Goal: Information Seeking & Learning: Learn about a topic

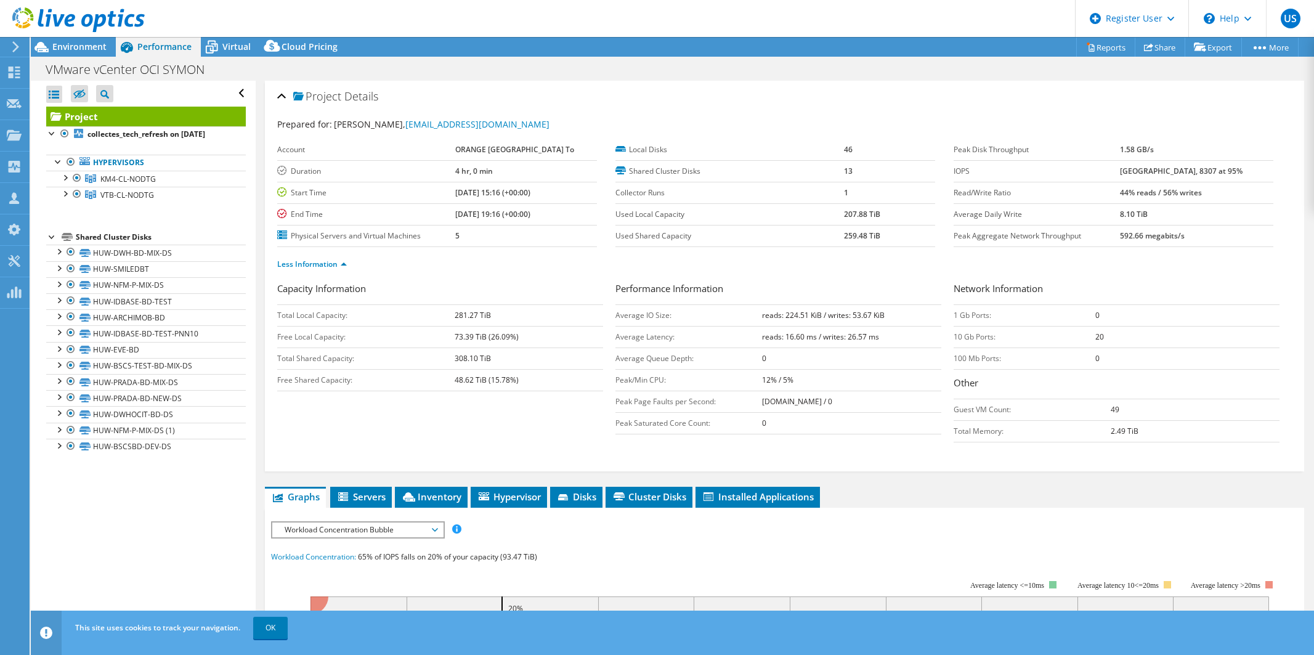
select select "USD"
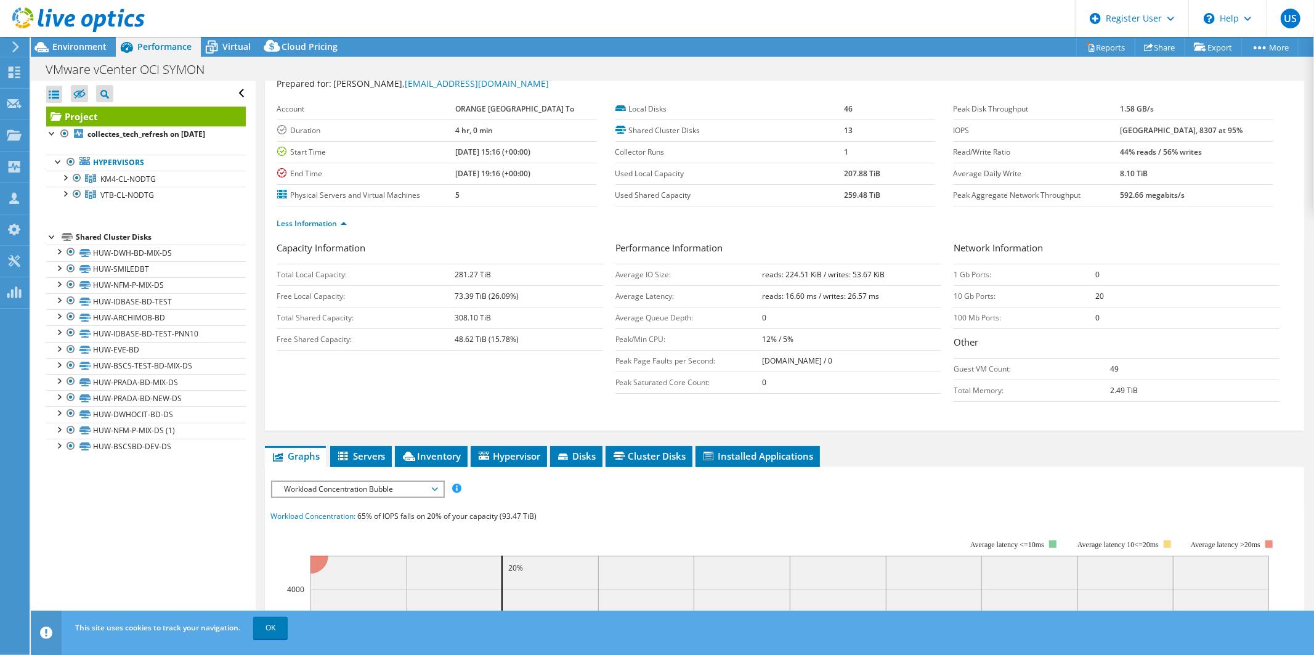
click at [423, 488] on span "Workload Concentration Bubble" at bounding box center [357, 489] width 158 height 15
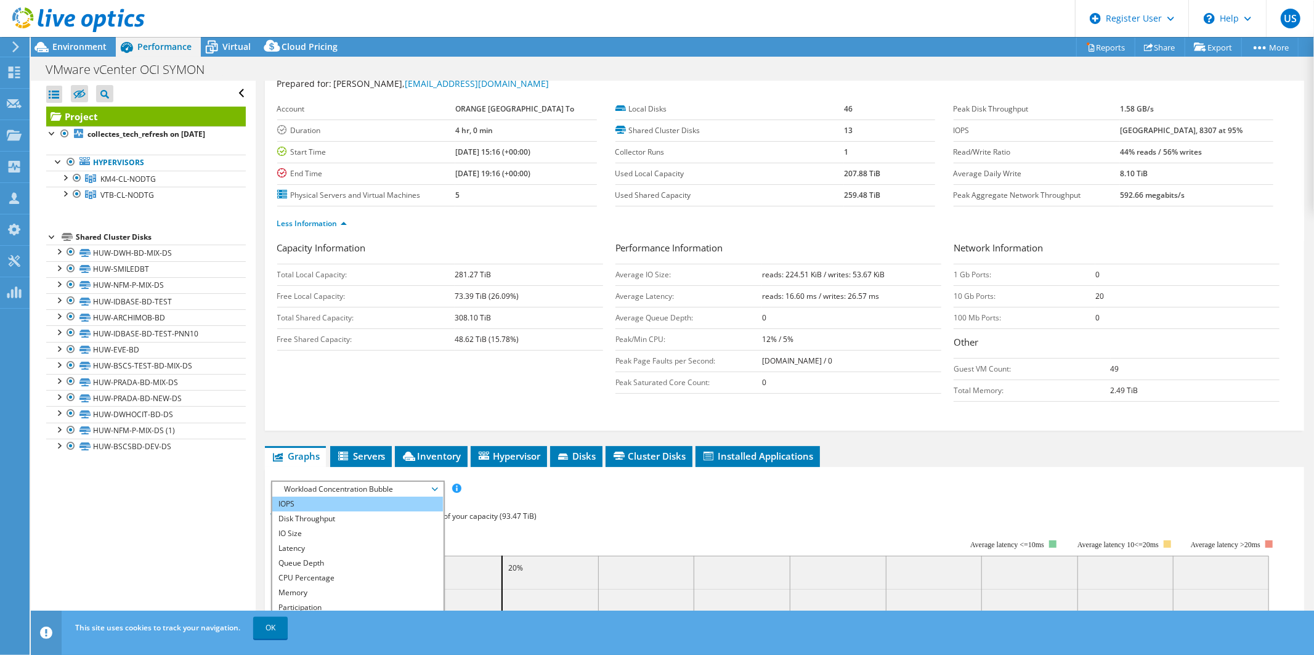
click at [348, 500] on li "IOPS" at bounding box center [357, 503] width 171 height 15
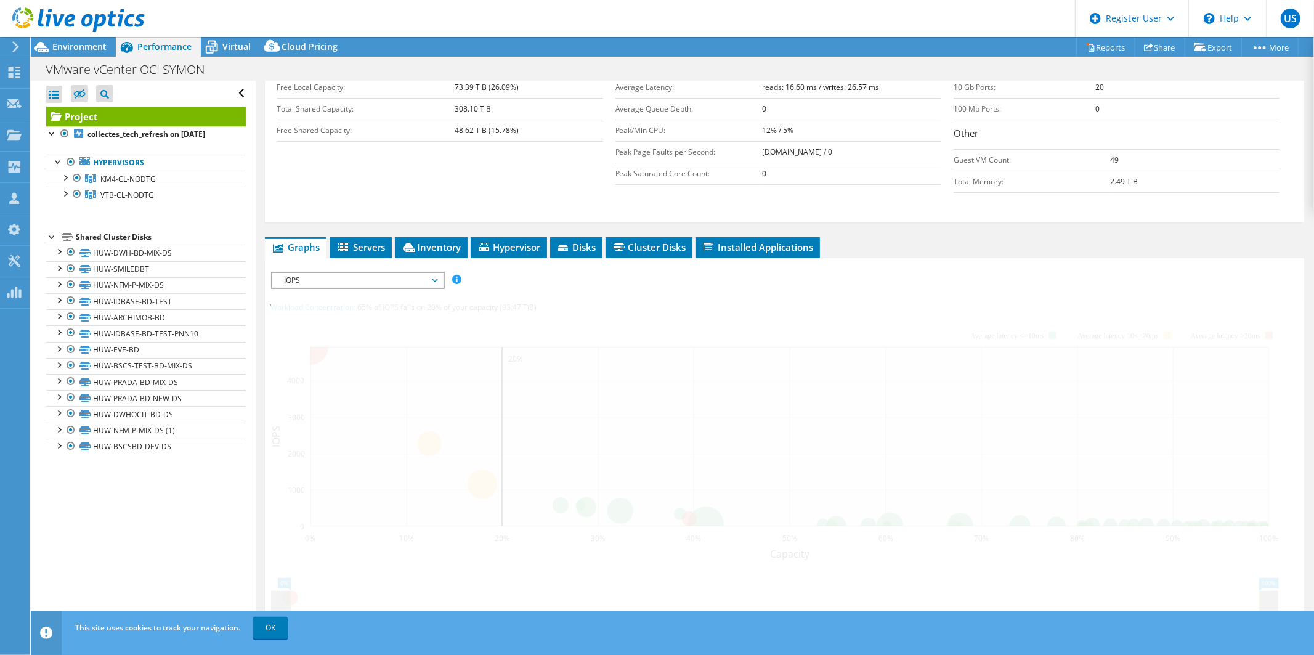
scroll to position [273, 0]
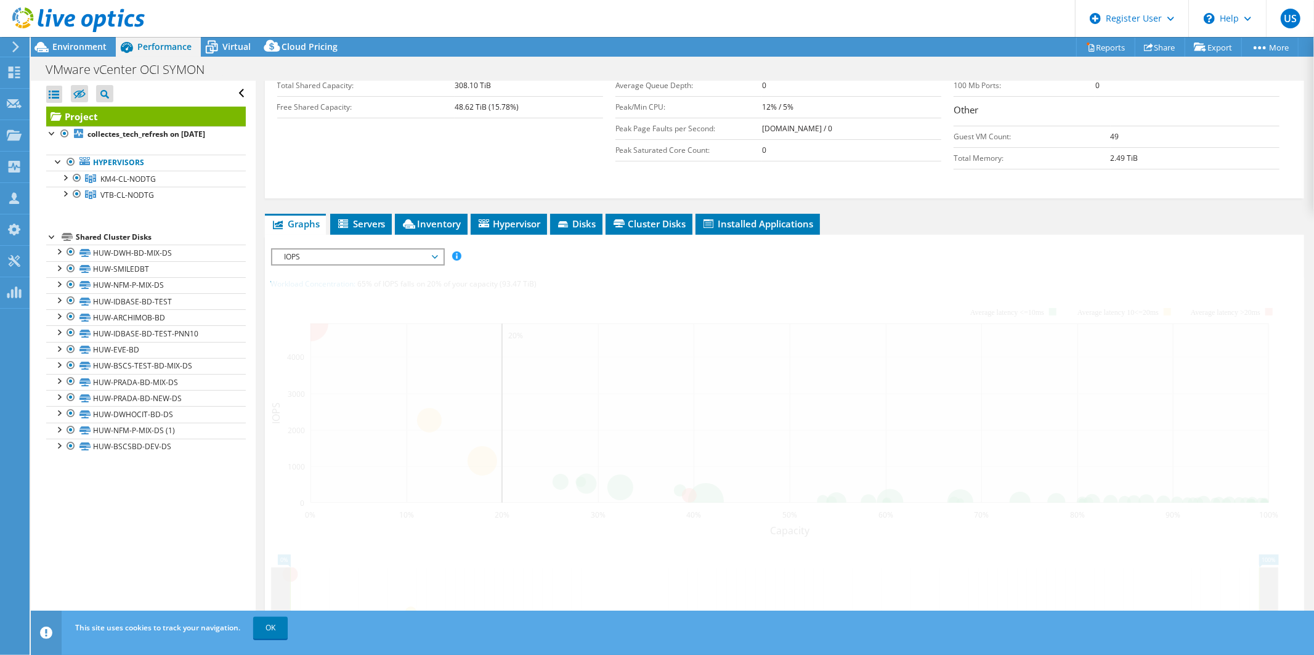
click at [335, 254] on span "IOPS" at bounding box center [357, 256] width 158 height 15
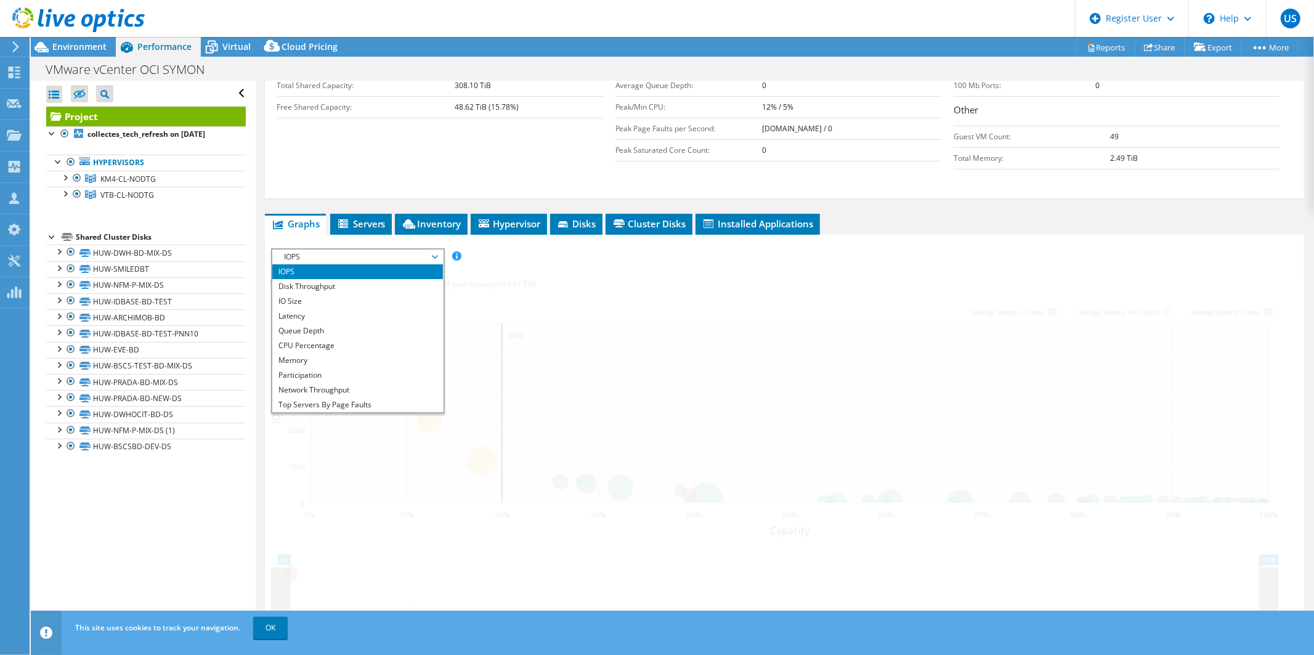
click at [317, 268] on li "IOPS" at bounding box center [357, 271] width 171 height 15
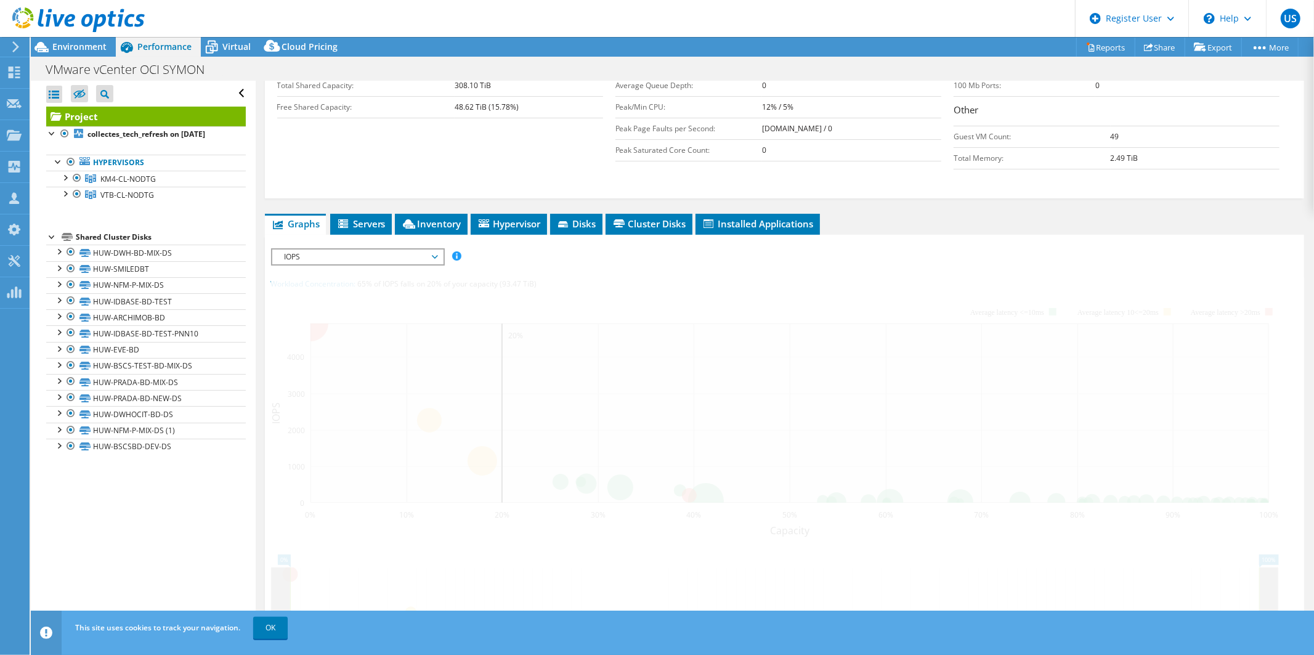
click at [384, 286] on div at bounding box center [784, 476] width 1027 height 456
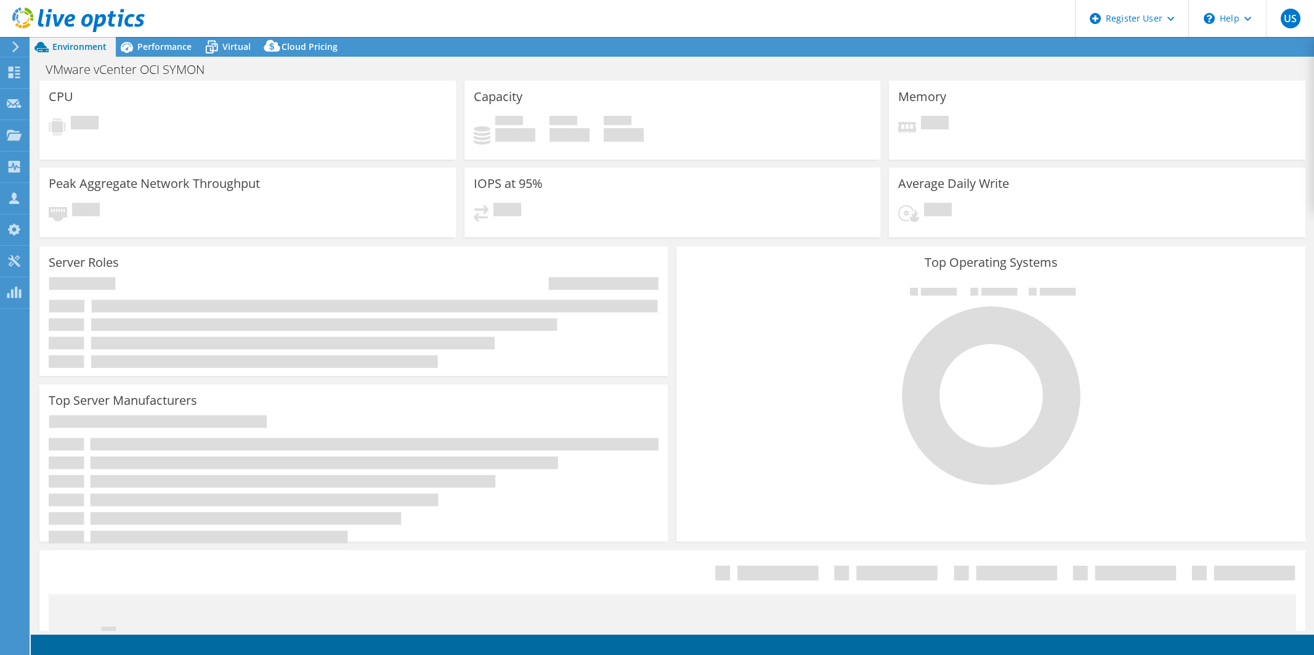
select select "USD"
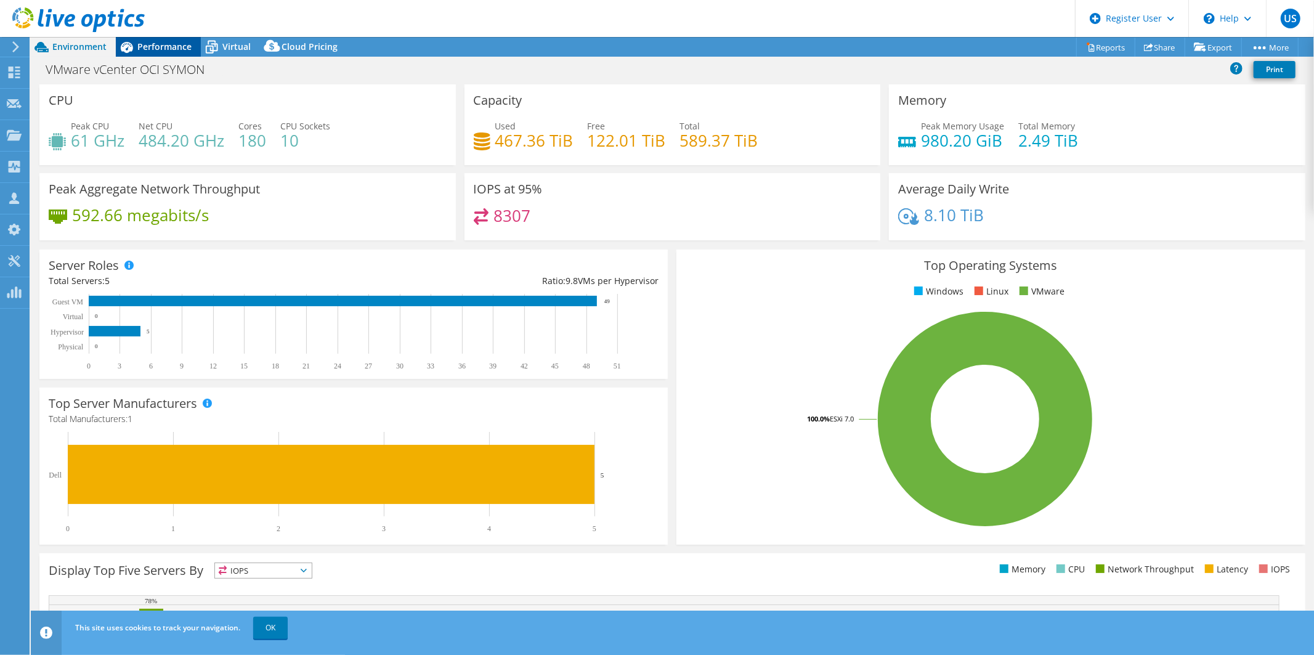
click at [169, 44] on span "Performance" at bounding box center [164, 47] width 54 height 12
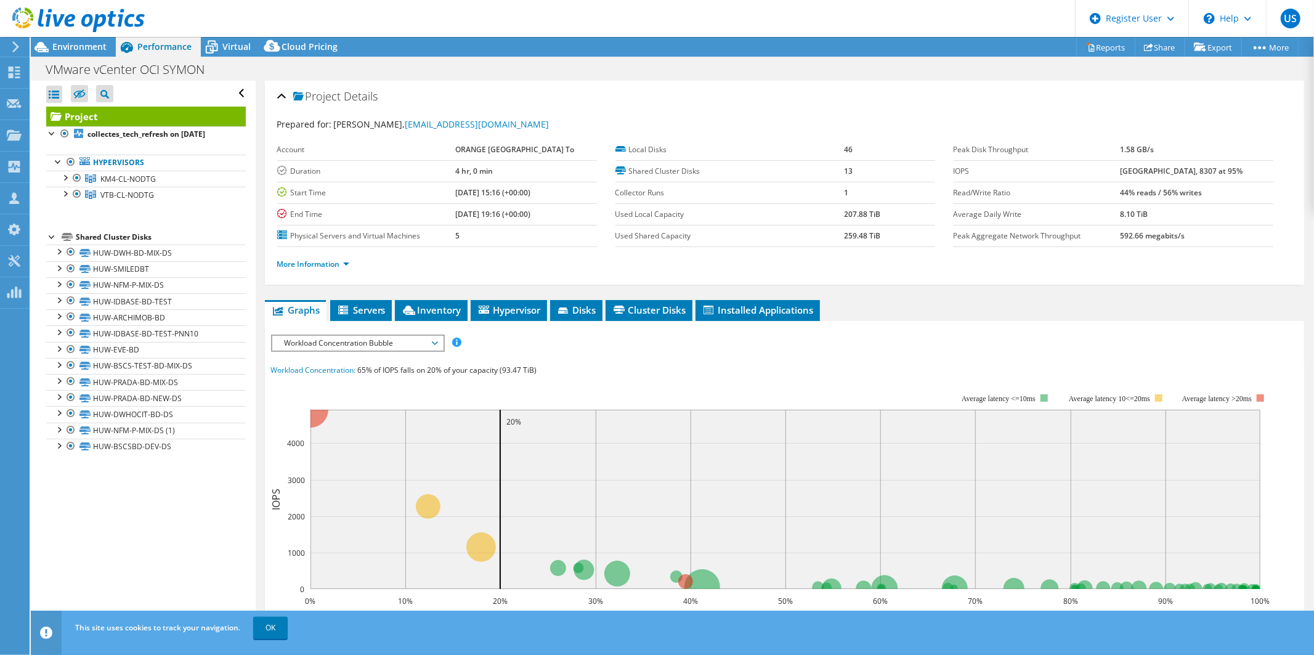
click at [429, 336] on span "Workload Concentration Bubble" at bounding box center [357, 343] width 158 height 15
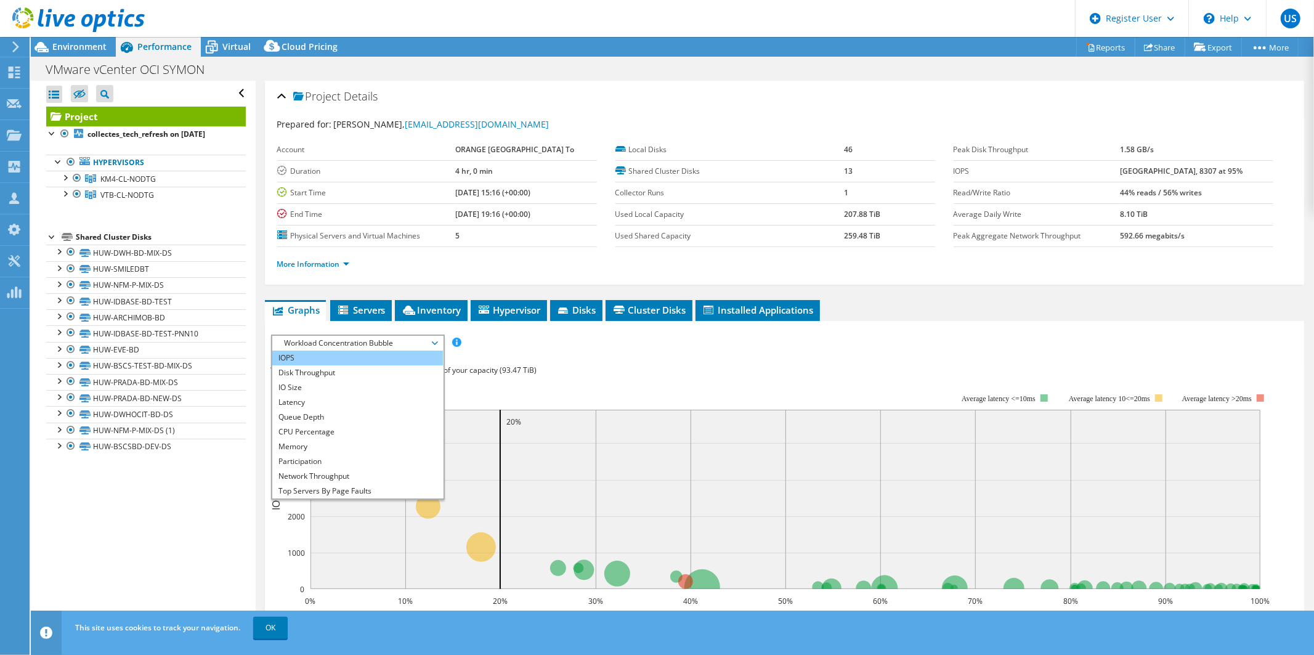
click at [351, 359] on li "IOPS" at bounding box center [357, 357] width 171 height 15
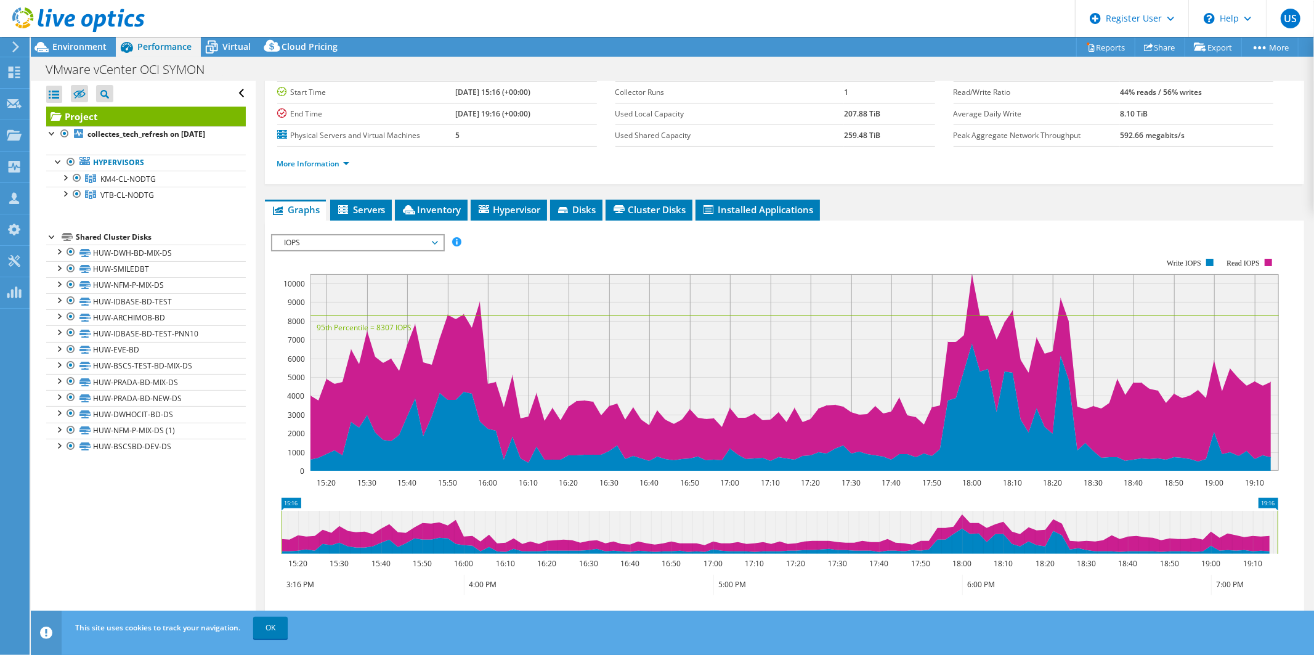
scroll to position [101, 0]
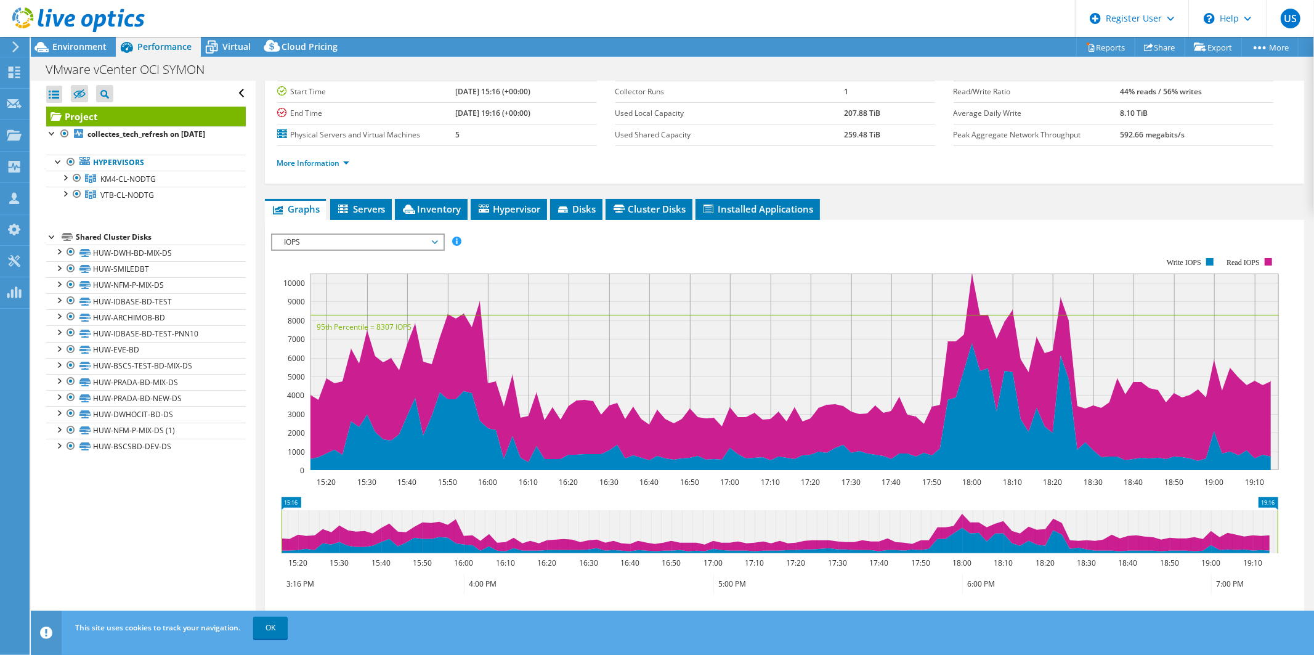
click at [392, 242] on span "IOPS" at bounding box center [357, 242] width 158 height 15
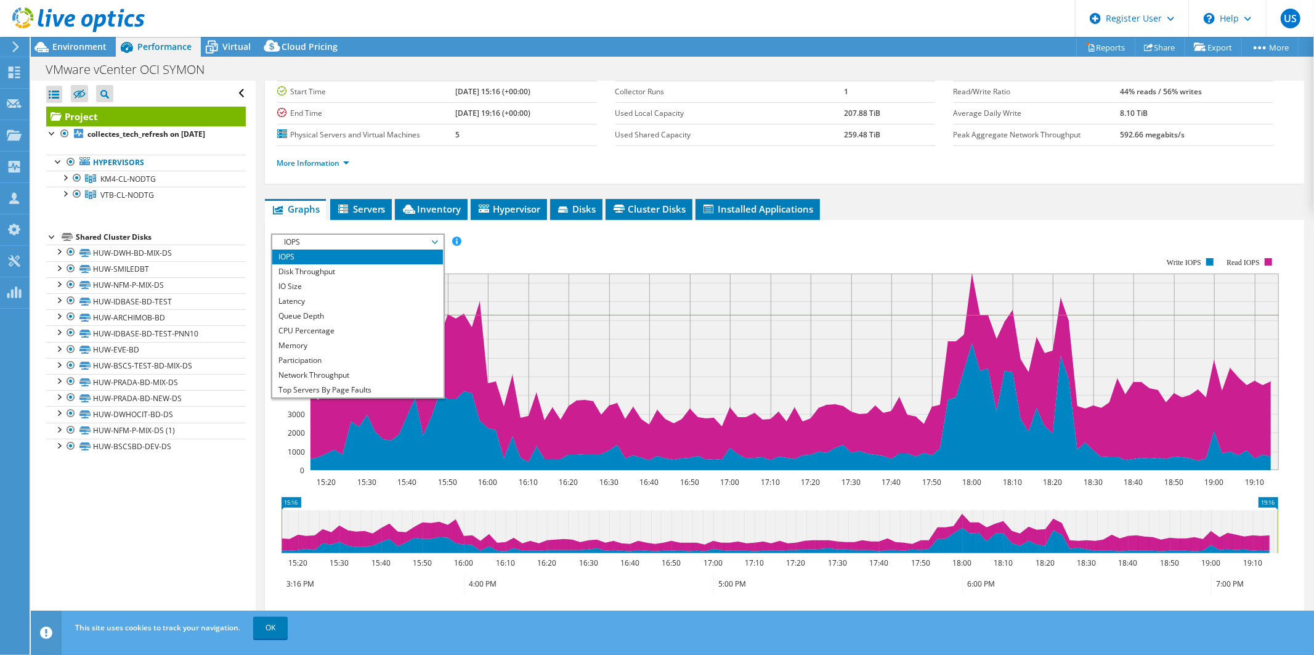
scroll to position [44, 0]
click at [873, 267] on rect at bounding box center [775, 364] width 1008 height 246
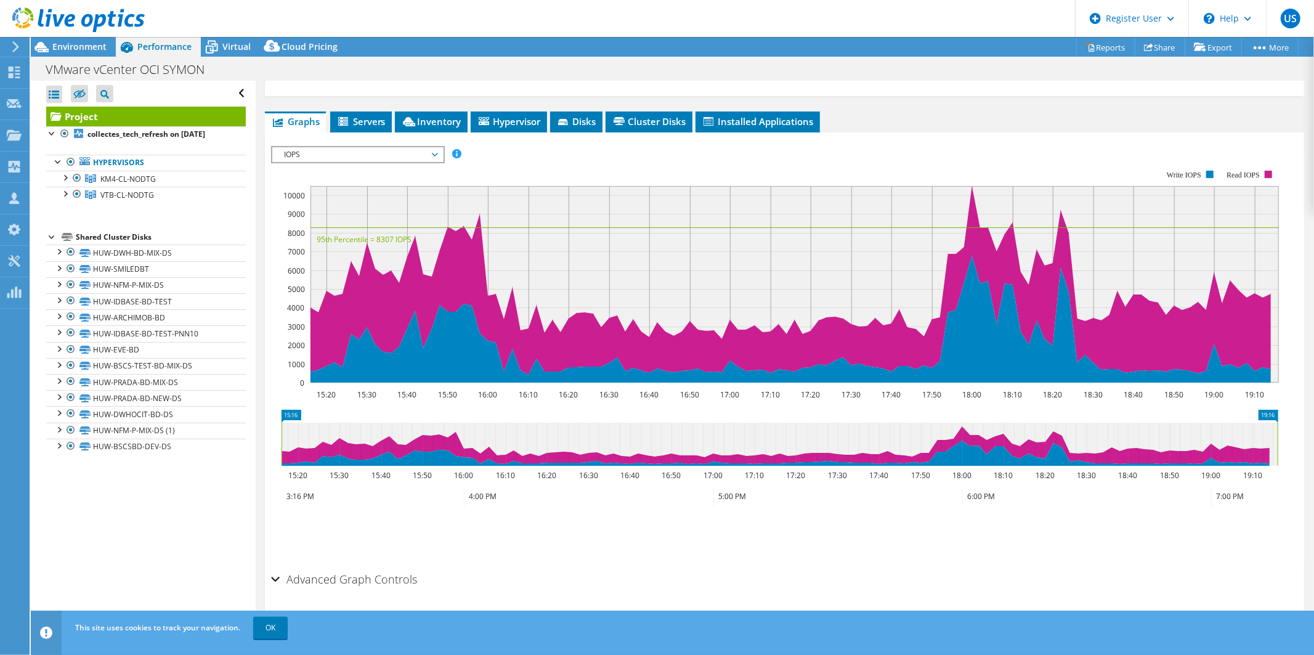
scroll to position [206, 0]
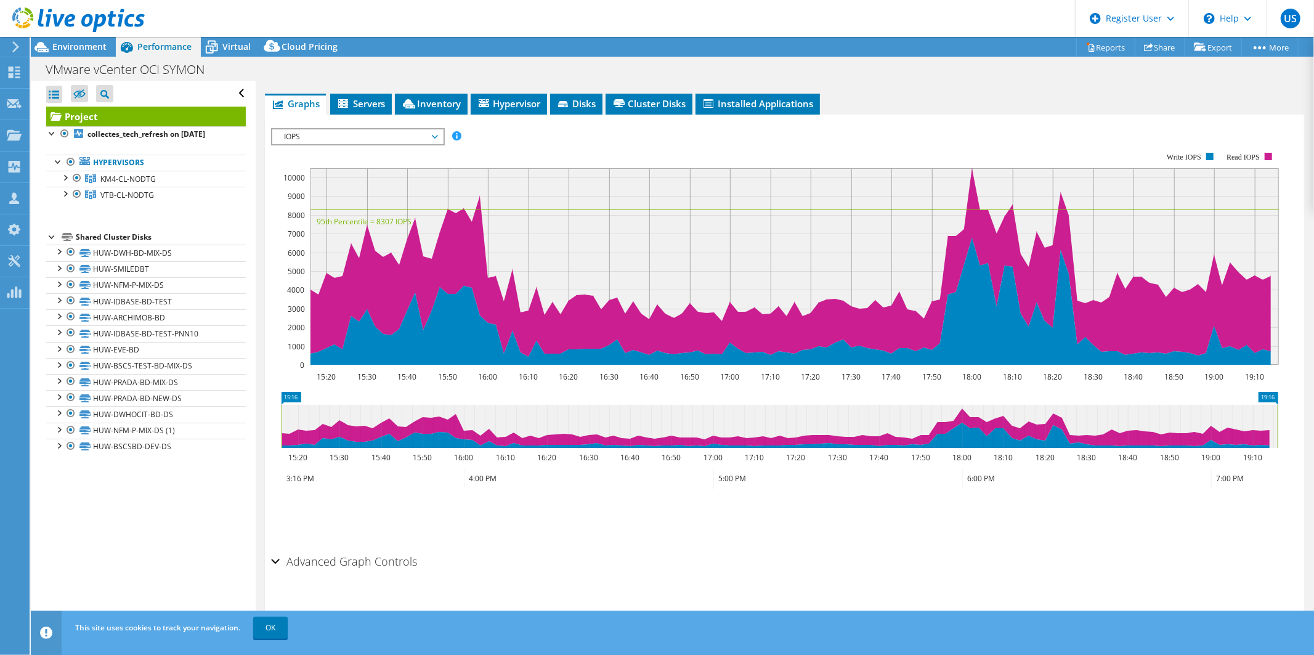
click at [405, 554] on h2 "Advanced Graph Controls" at bounding box center [344, 561] width 147 height 25
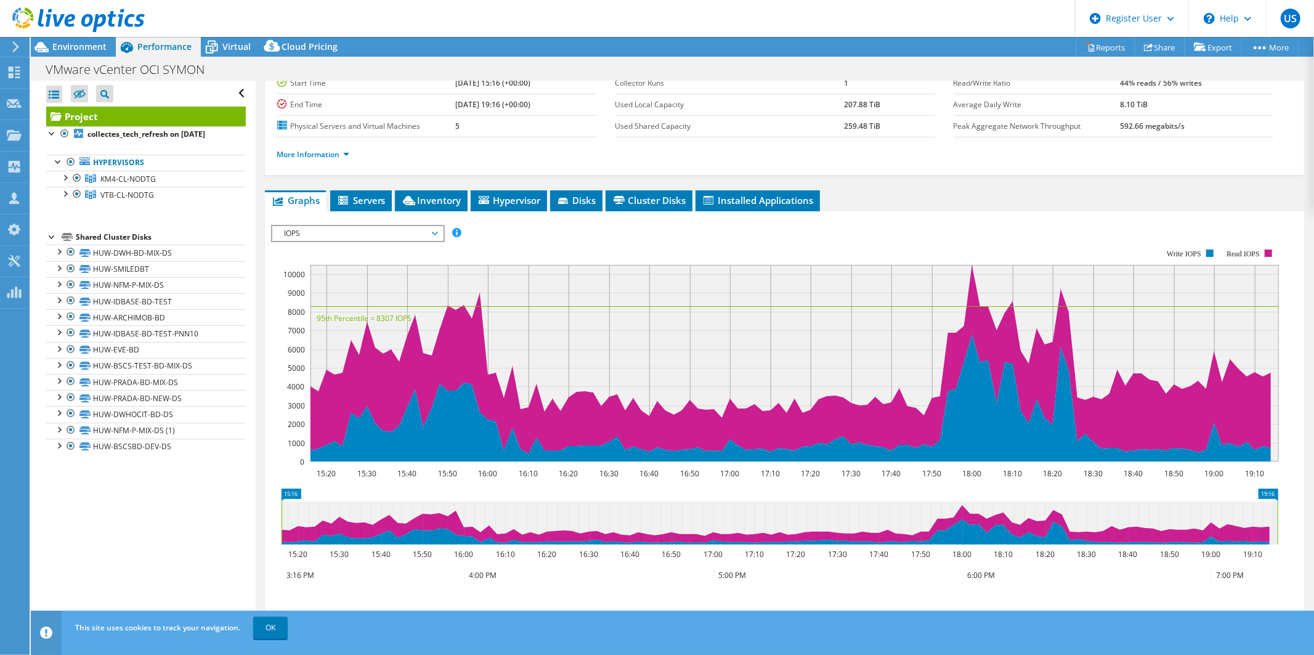
scroll to position [0, 0]
